Goal: Task Accomplishment & Management: Manage account settings

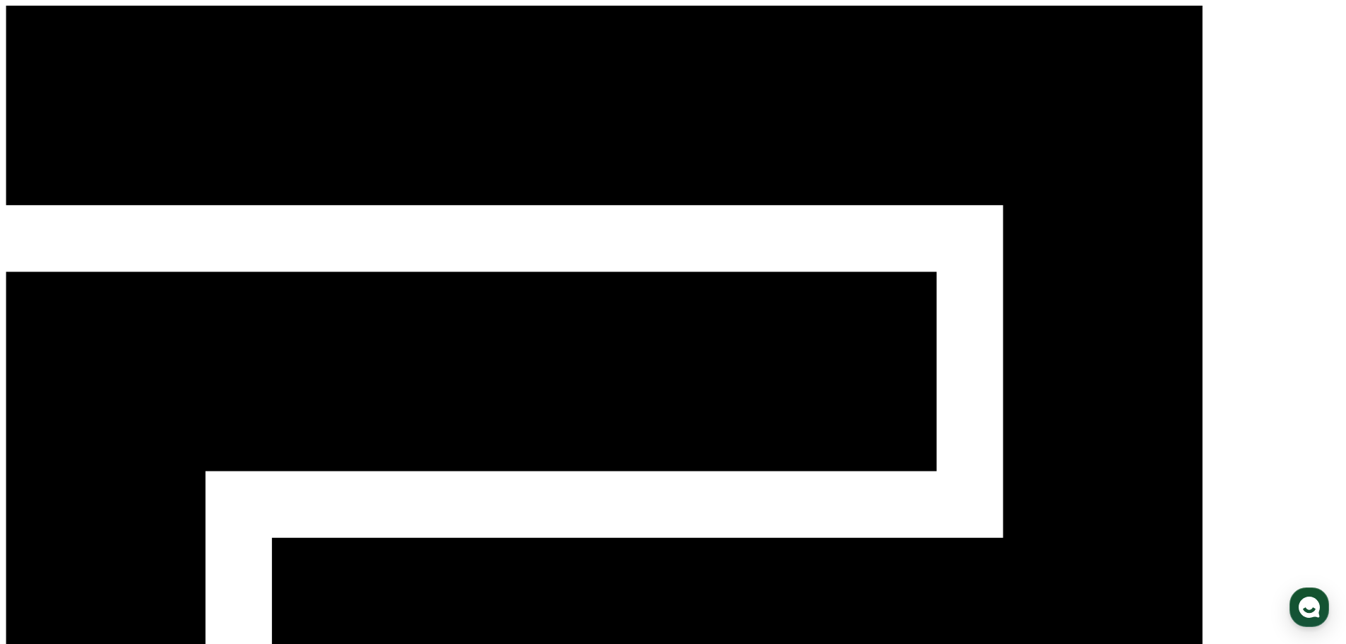
select select "**********"
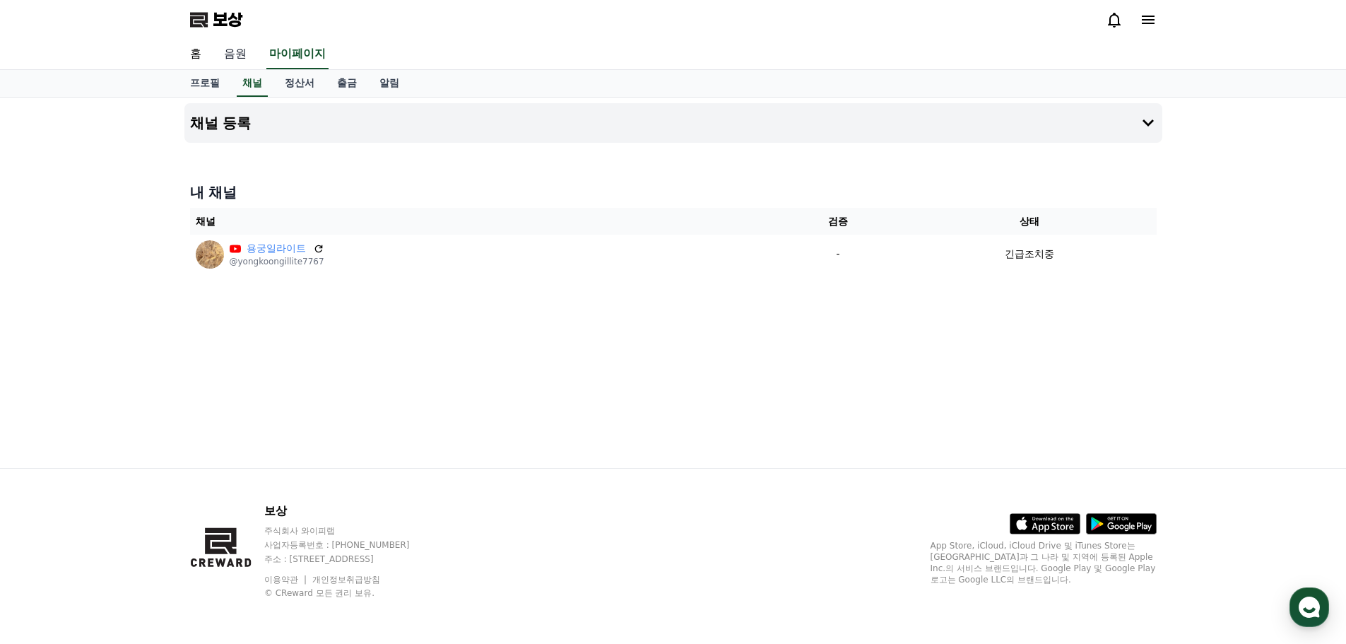
click at [245, 48] on font "음원" at bounding box center [235, 53] width 23 height 13
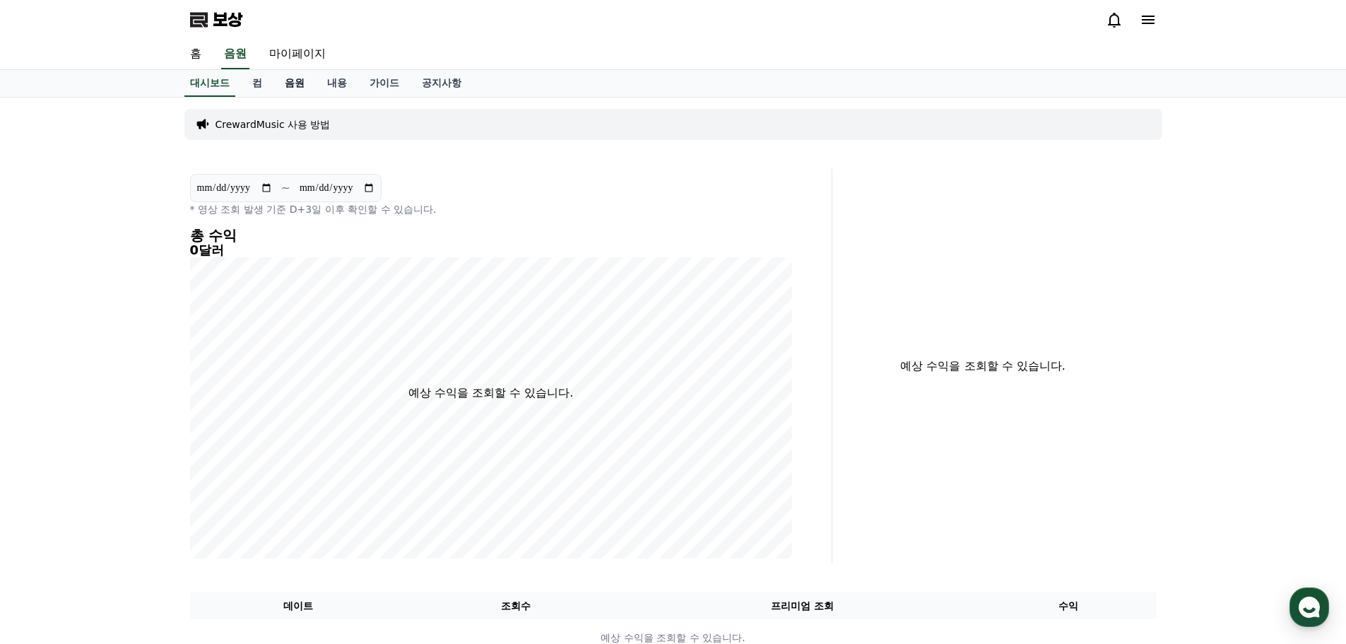
click at [309, 87] on link "음원" at bounding box center [294, 83] width 42 height 27
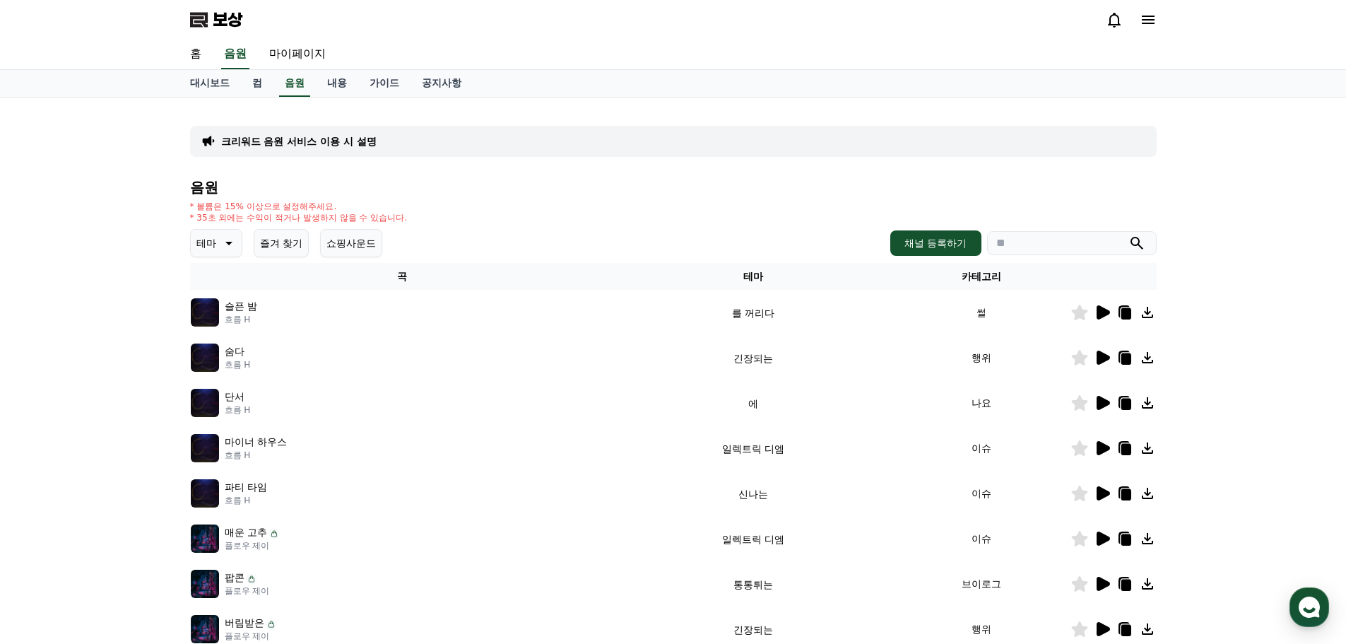
click at [220, 245] on icon at bounding box center [227, 243] width 17 height 17
click at [228, 331] on div "전체 변하다 에 어두운 읭 통통튀는 신나는 반전 1 드라마틱 즐거움 냠있는 일렉트릭 디엠 그루브 를 꺼리다 잔잔한 신난다 떠오르는 긴장되는 한" at bounding box center [228, 417] width 73 height 729
click at [217, 324] on font "반전" at bounding box center [208, 325] width 20 height 11
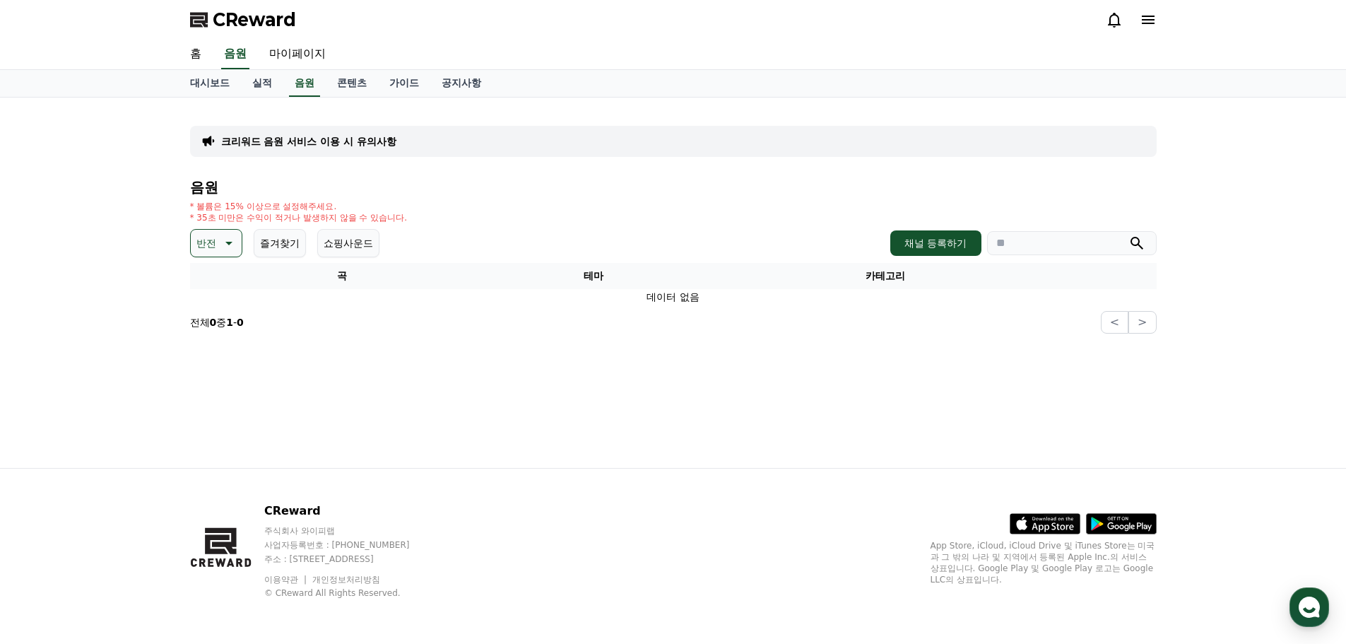
click at [230, 243] on icon at bounding box center [228, 244] width 7 height 4
click at [211, 350] on button "호기심" at bounding box center [212, 353] width 41 height 31
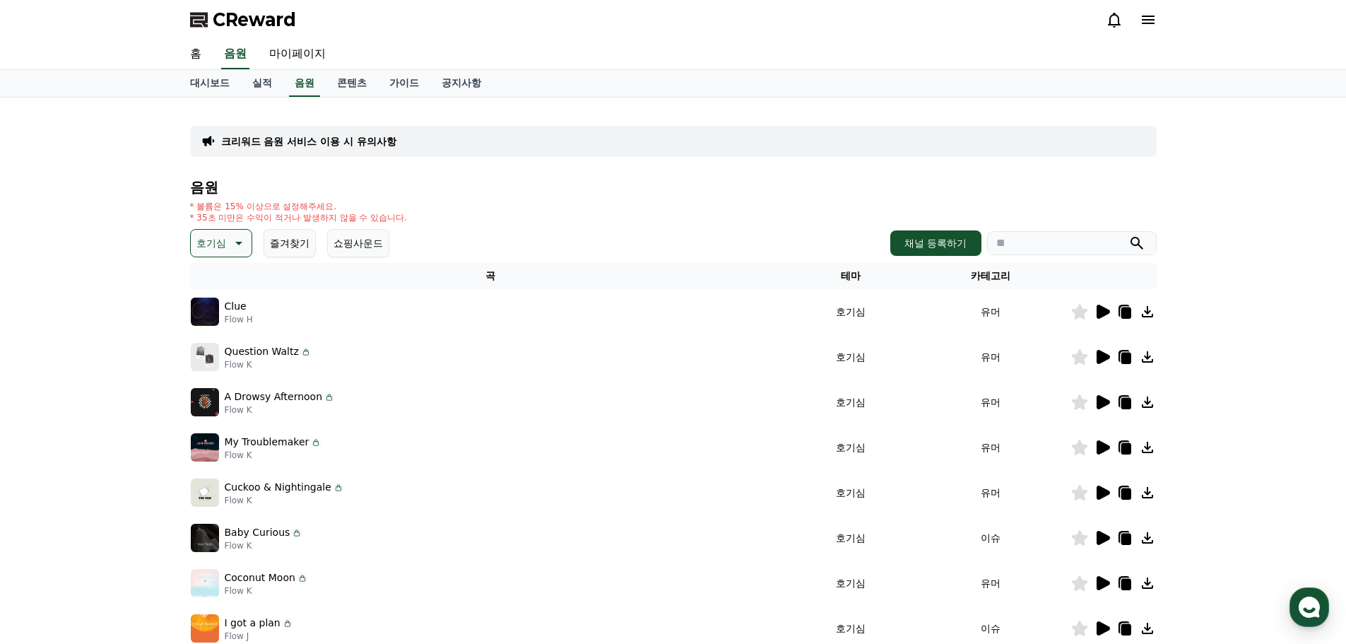
click at [1107, 309] on icon at bounding box center [1103, 312] width 13 height 14
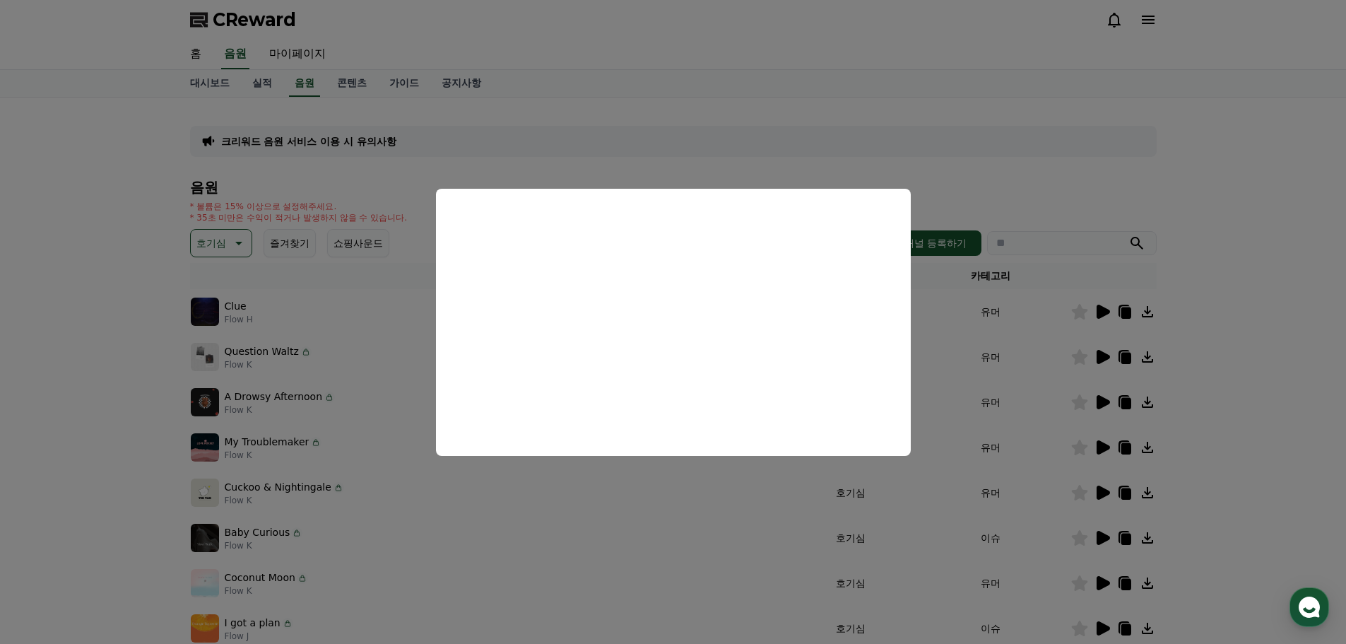
click at [704, 153] on button "close modal" at bounding box center [673, 322] width 1346 height 644
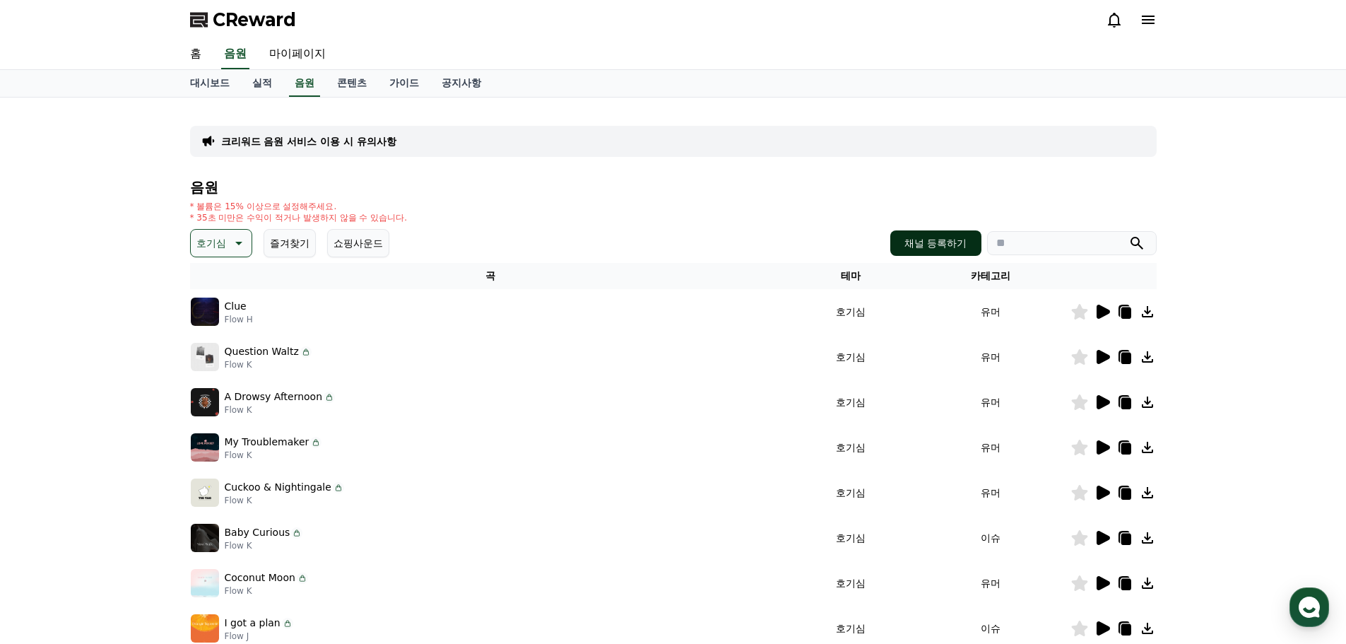
click at [917, 242] on button "채널 등록하기" at bounding box center [935, 242] width 90 height 25
